Goal: Find contact information: Find contact information

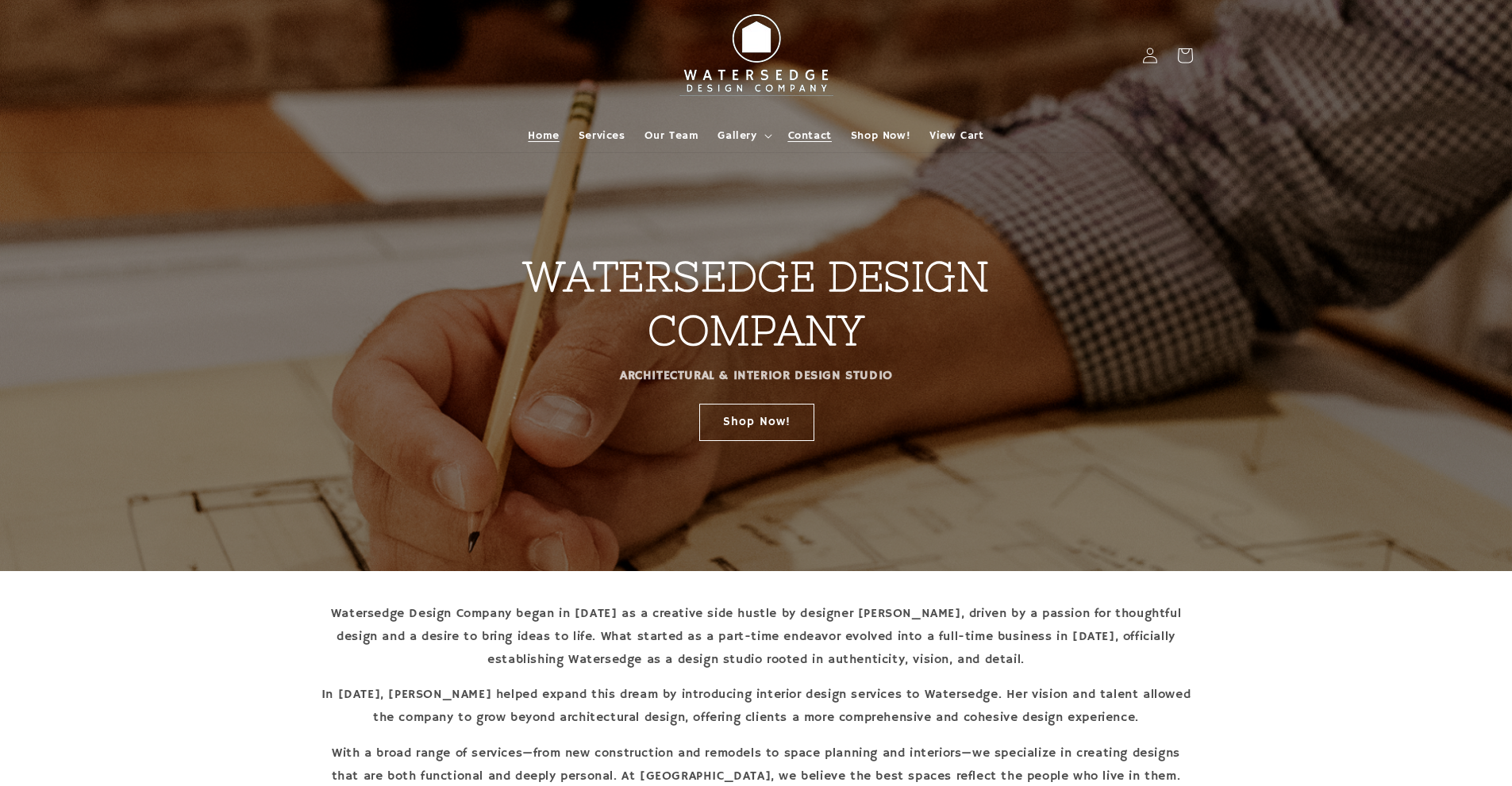
click at [819, 138] on span "Contact" at bounding box center [810, 135] width 44 height 15
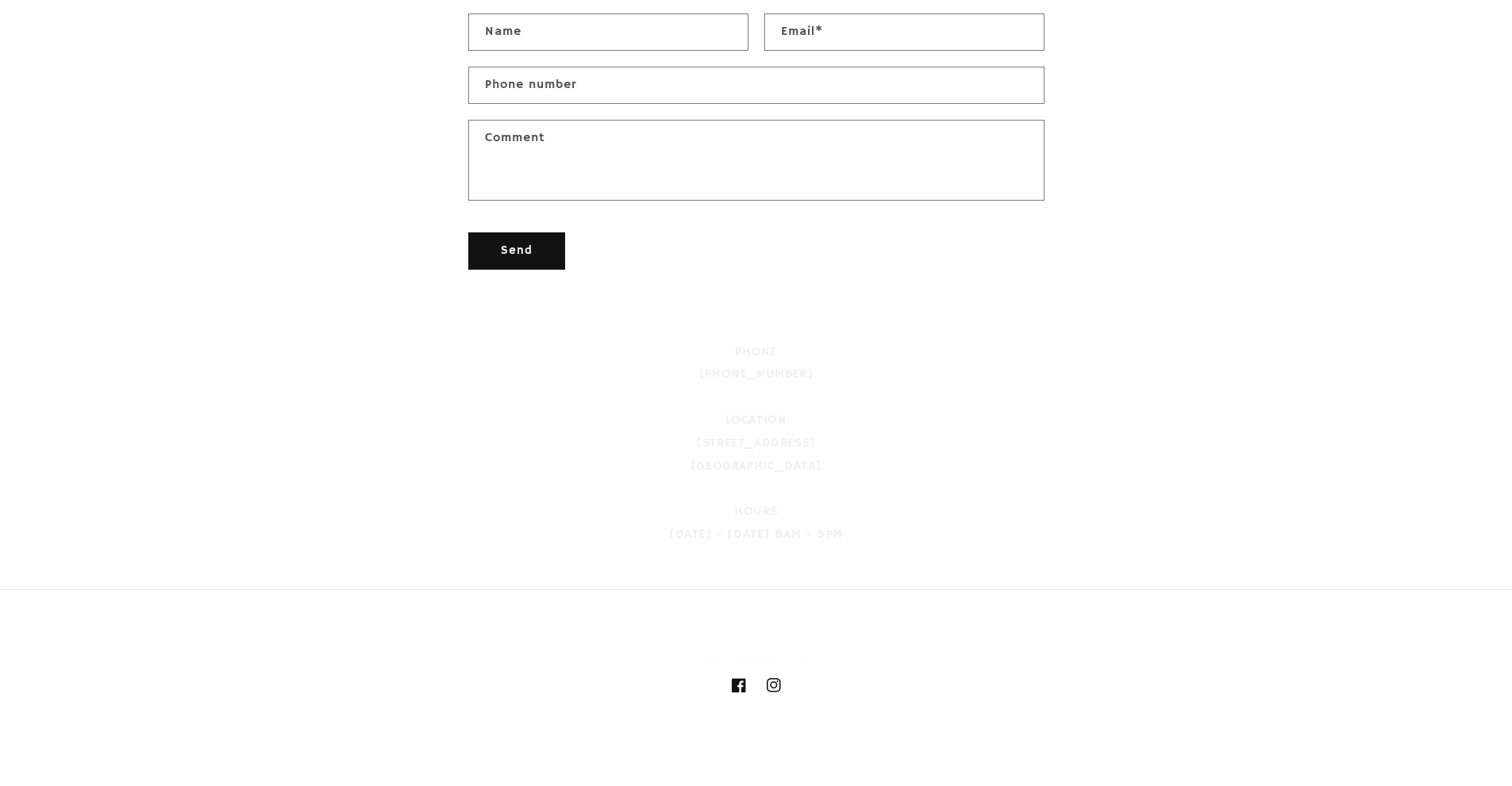
scroll to position [713, 0]
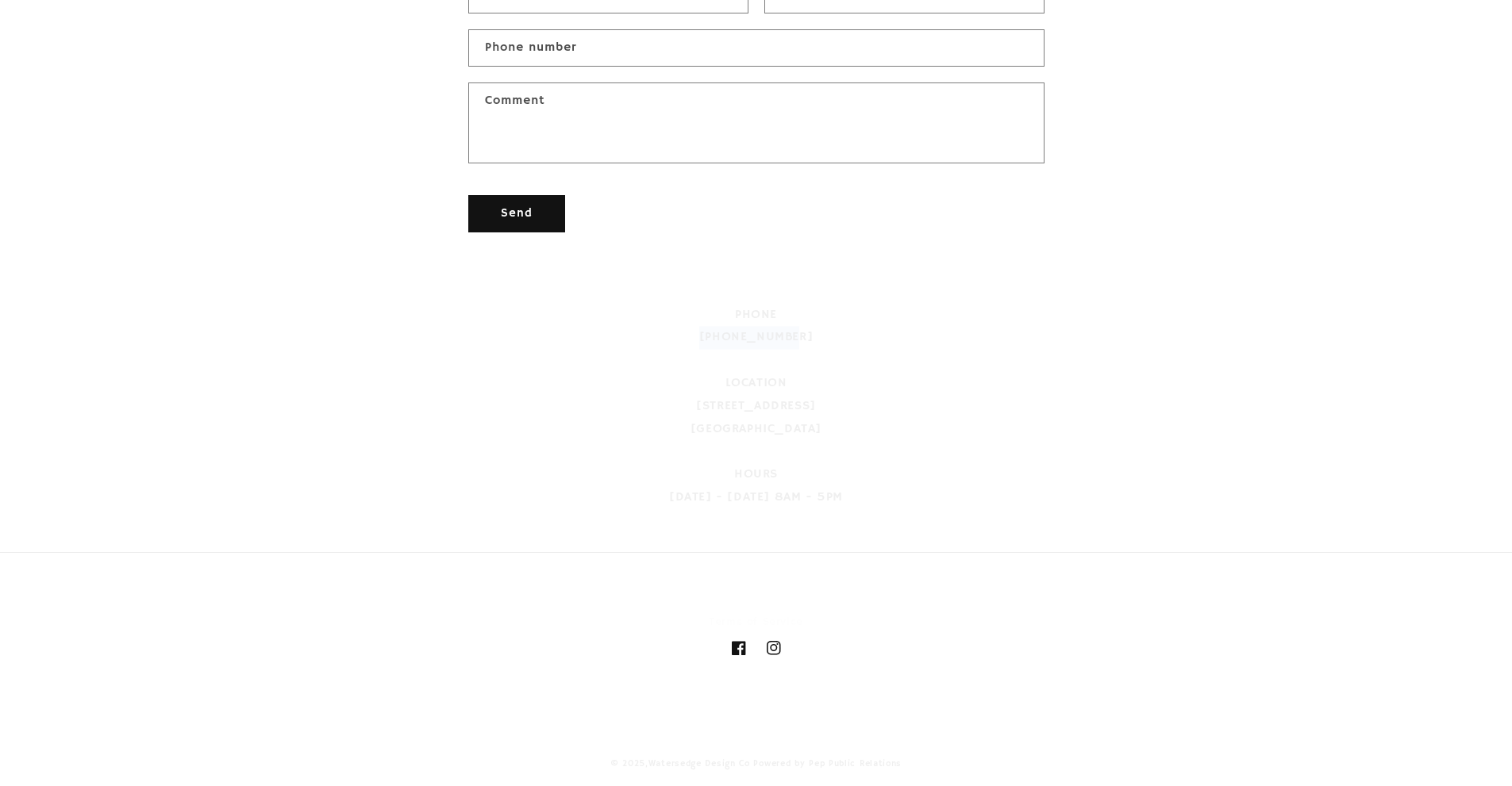
drag, startPoint x: 708, startPoint y: 323, endPoint x: 817, endPoint y: 322, distance: 109.0
click at [817, 322] on div "PHONE 912-601-9835 LOCATION 11 N Main Street Statesboro, GA 30458 HOURS Monday …" at bounding box center [756, 392] width 577 height 206
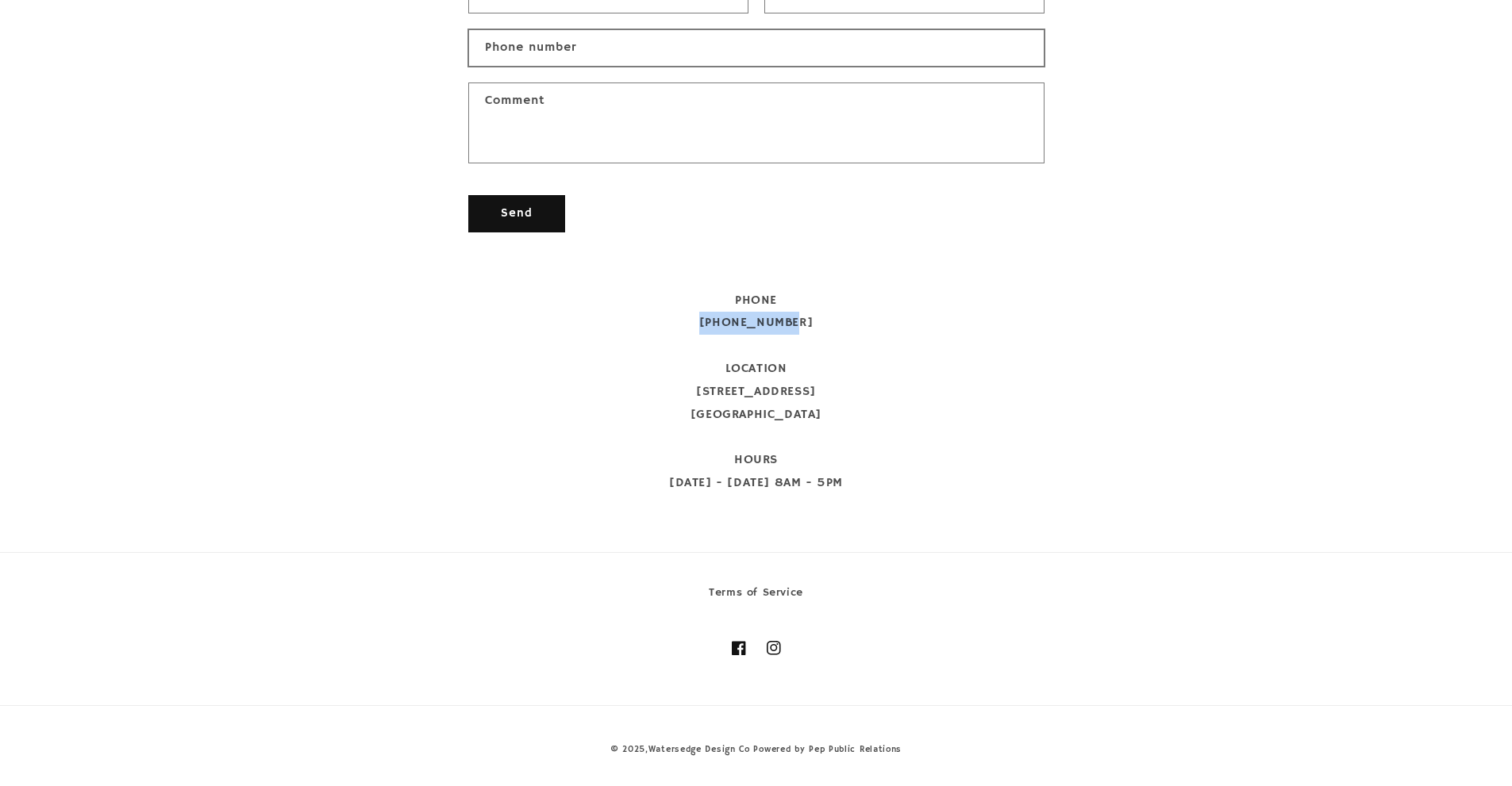
copy span "912-601-9835"
click at [809, 356] on div "PHONE 912-601-9835 LOCATION 11 N Main Street Statesboro, GA 30458 HOURS Monday …" at bounding box center [756, 392] width 577 height 206
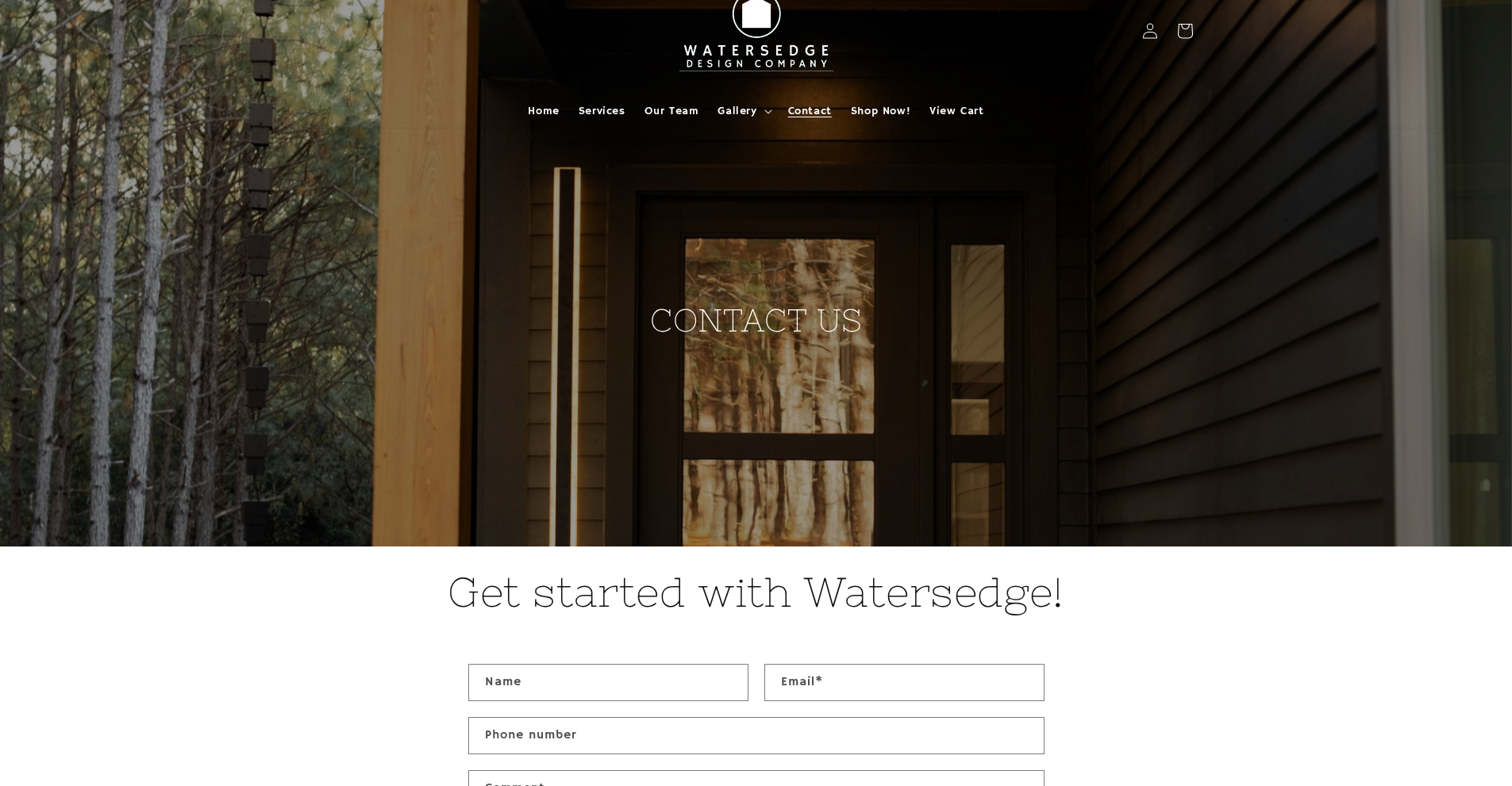
scroll to position [0, 0]
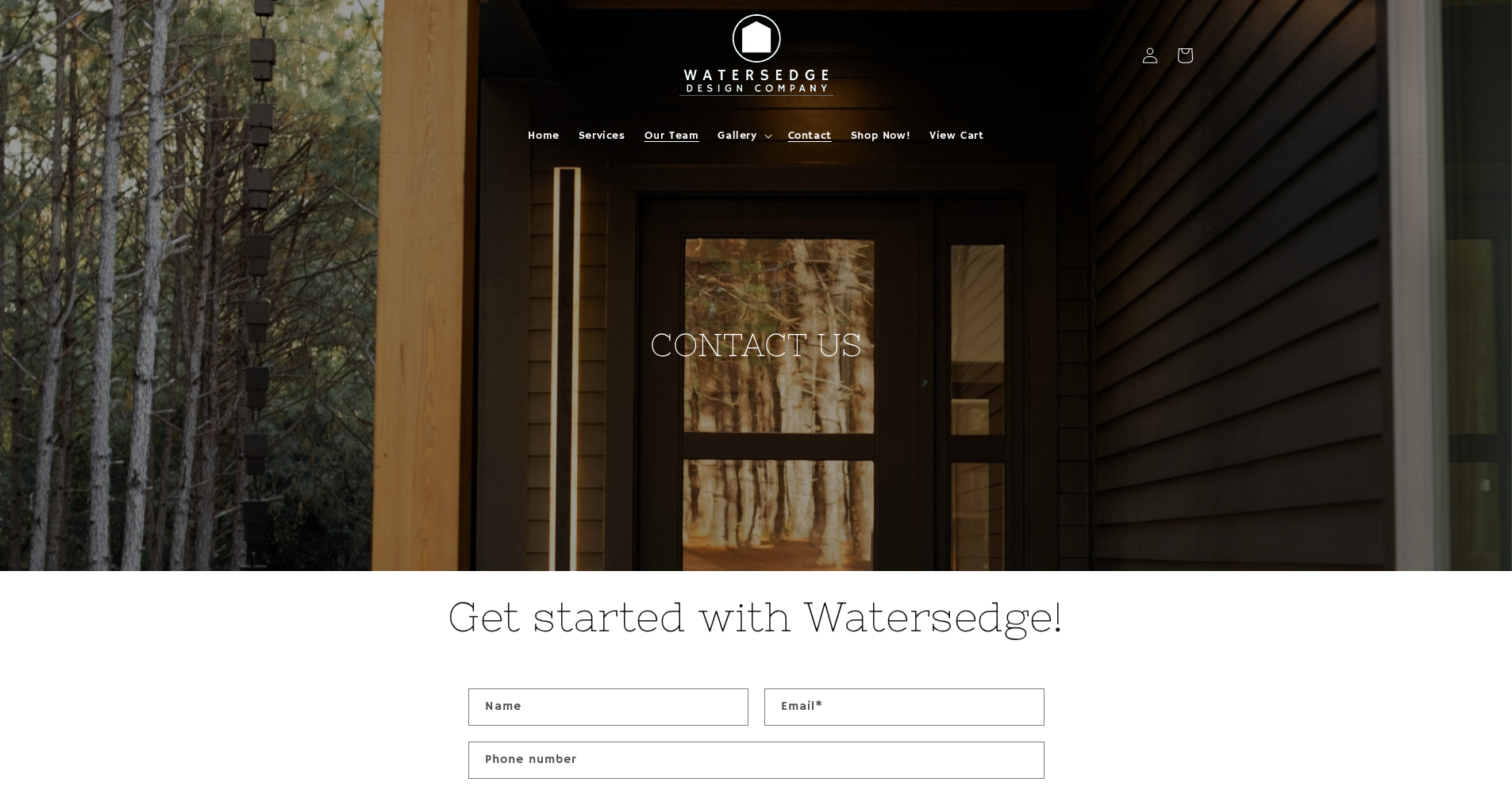
click at [687, 136] on span "Our Team" at bounding box center [672, 135] width 55 height 15
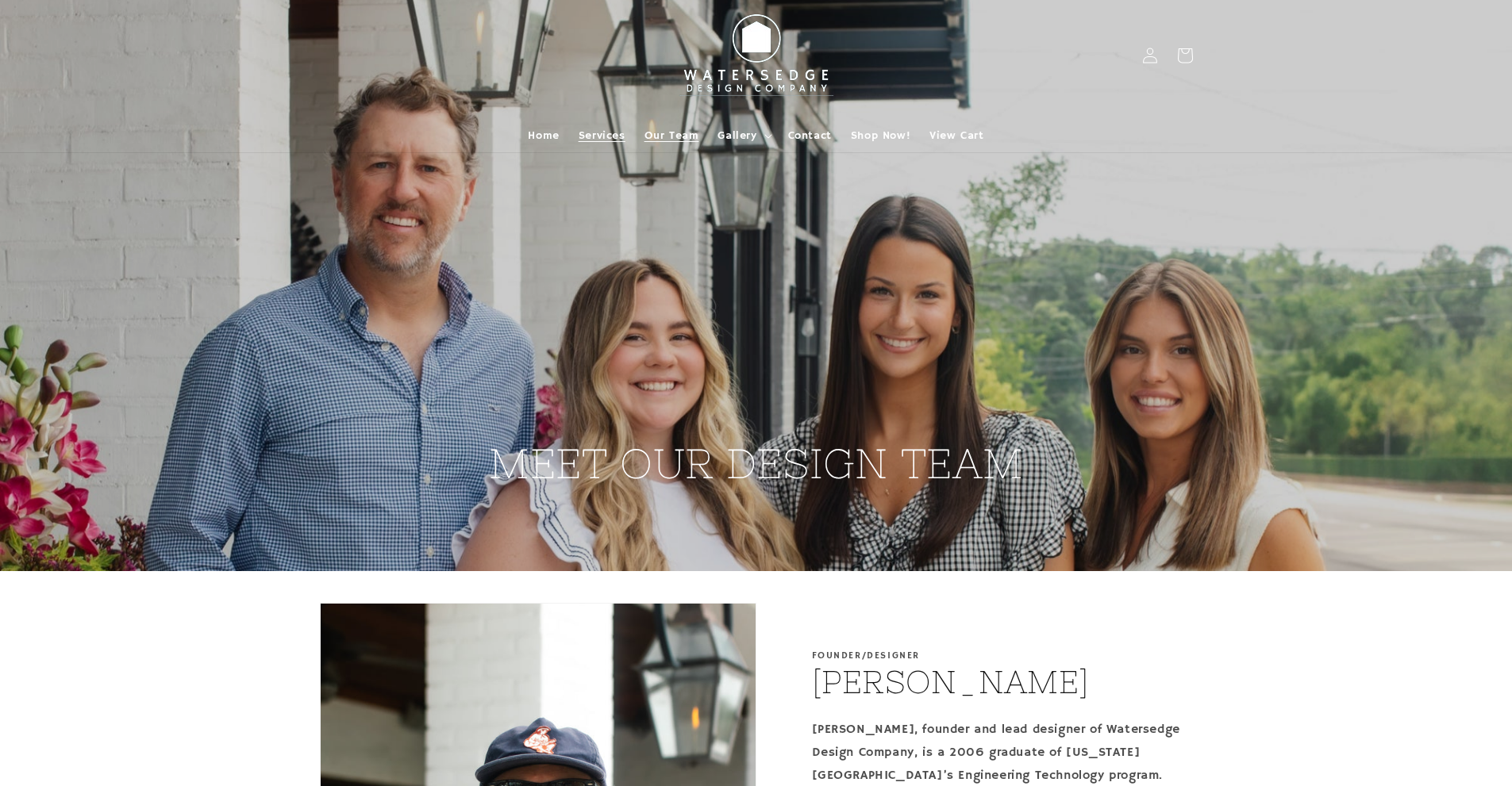
click at [598, 138] on span "Services" at bounding box center [602, 135] width 47 height 15
